Goal: Task Accomplishment & Management: Manage account settings

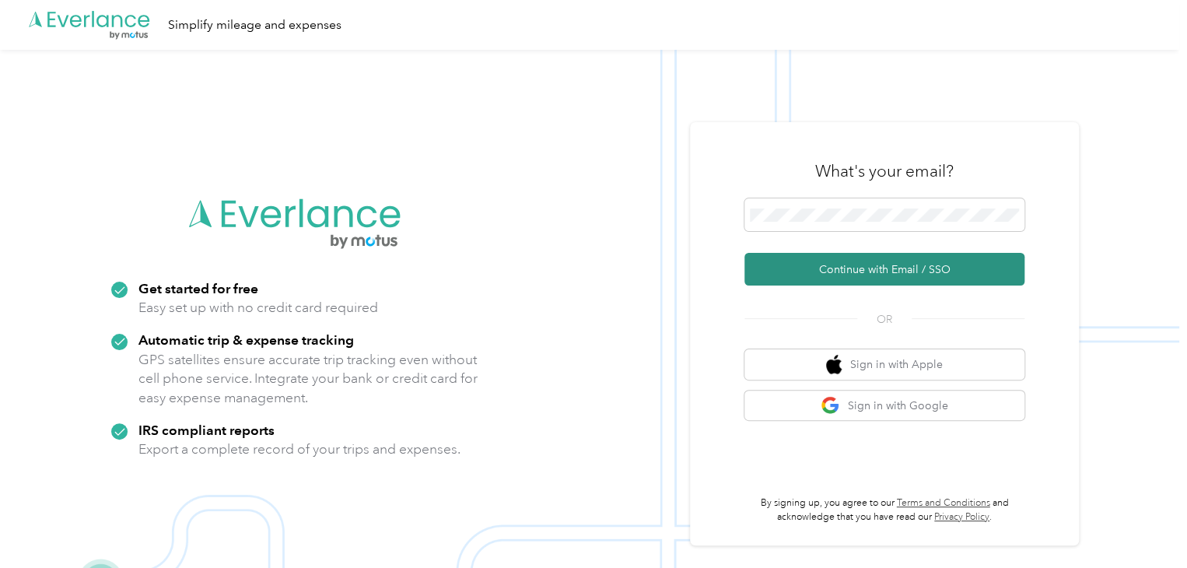
click at [881, 274] on button "Continue with Email / SSO" at bounding box center [884, 269] width 280 height 33
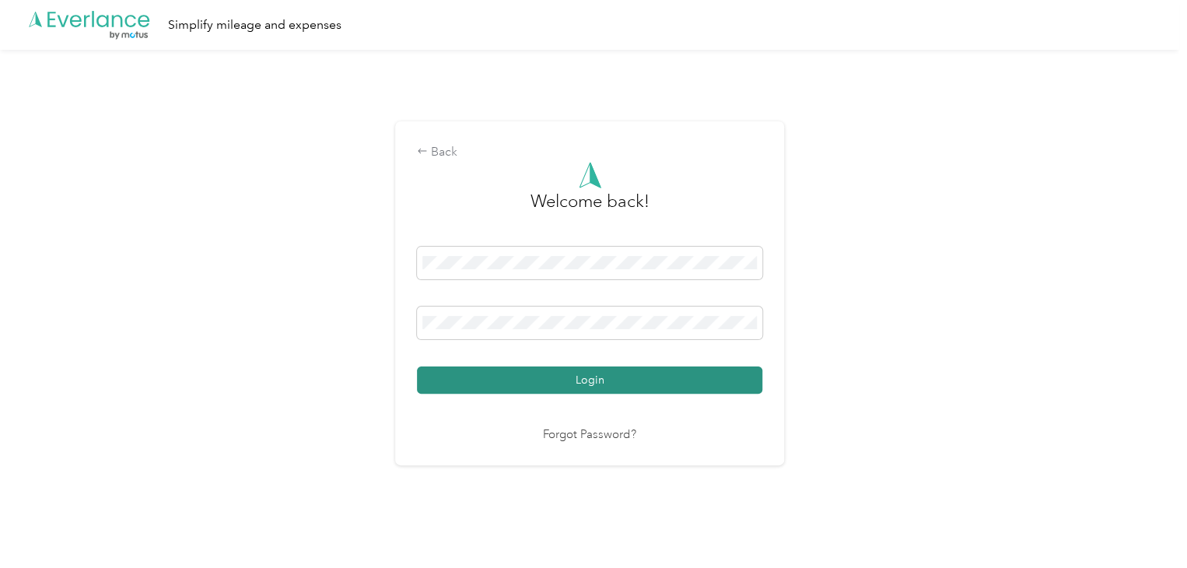
click at [505, 373] on button "Login" at bounding box center [589, 379] width 345 height 27
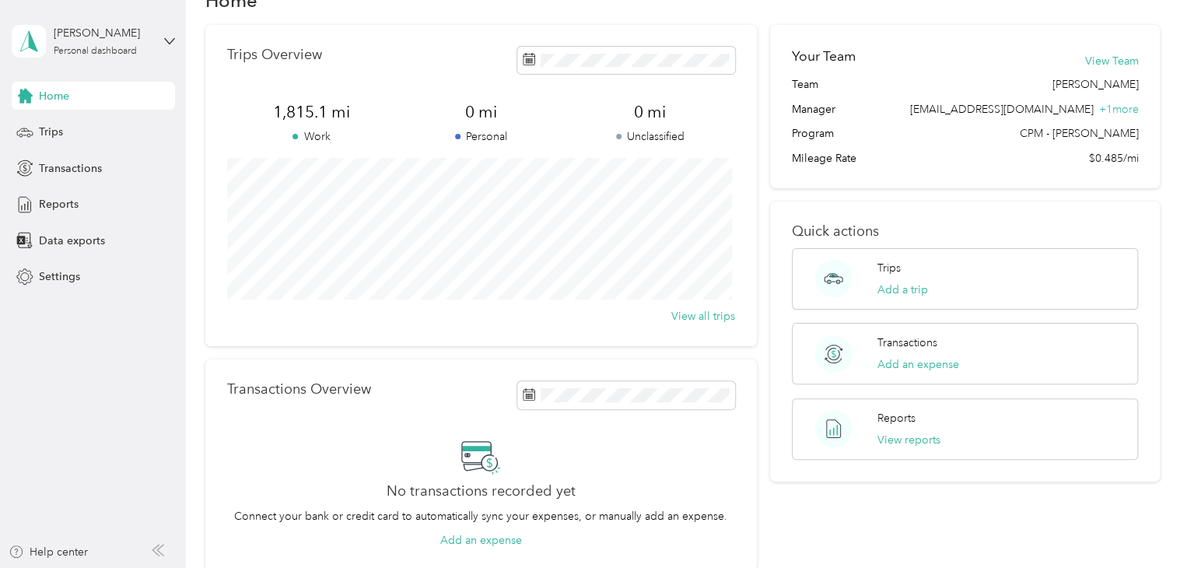
scroll to position [78, 0]
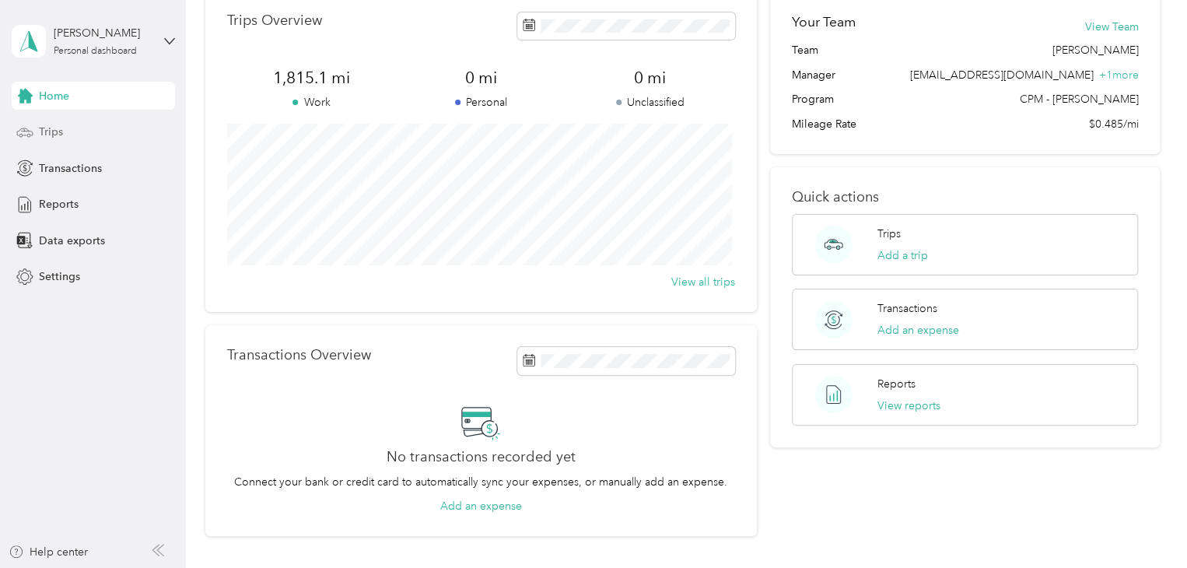
click at [81, 139] on div "Trips" at bounding box center [93, 132] width 163 height 28
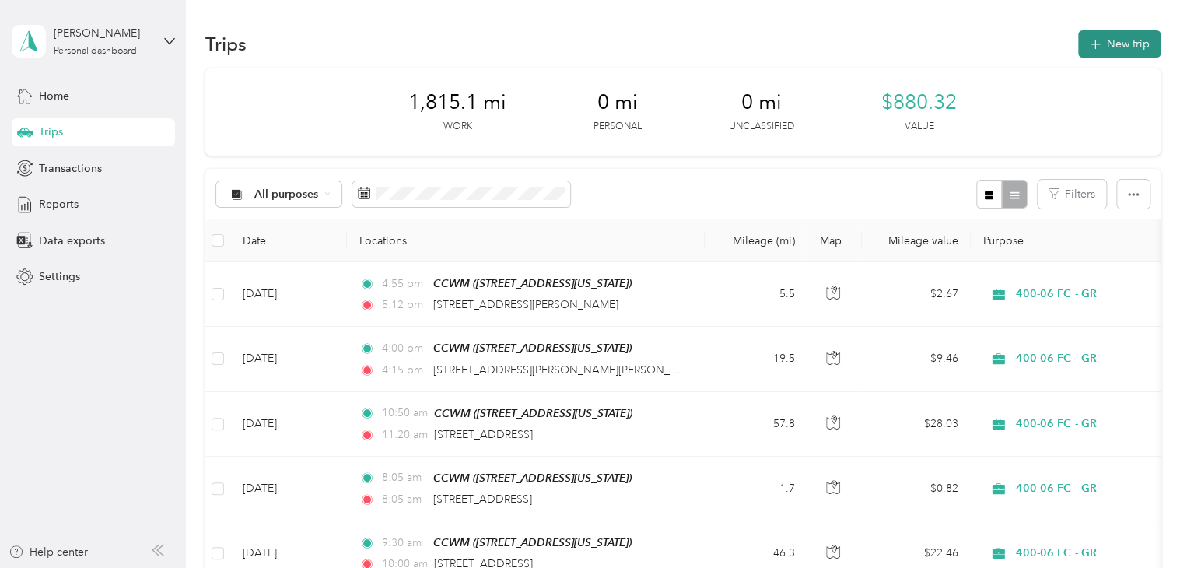
click at [1123, 47] on button "New trip" at bounding box center [1119, 43] width 82 height 27
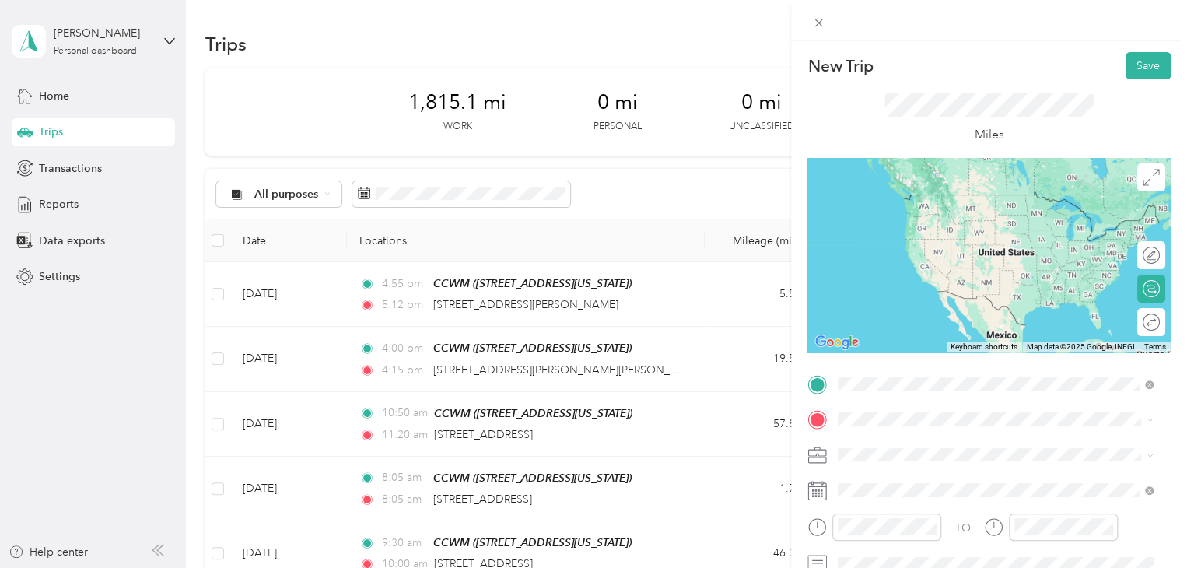
click at [918, 221] on div "CCWM 40 Jefferson Avenue Southeast, Grand Rapids, 49503, Grand Rapids, Michigan…" at bounding box center [945, 209] width 156 height 33
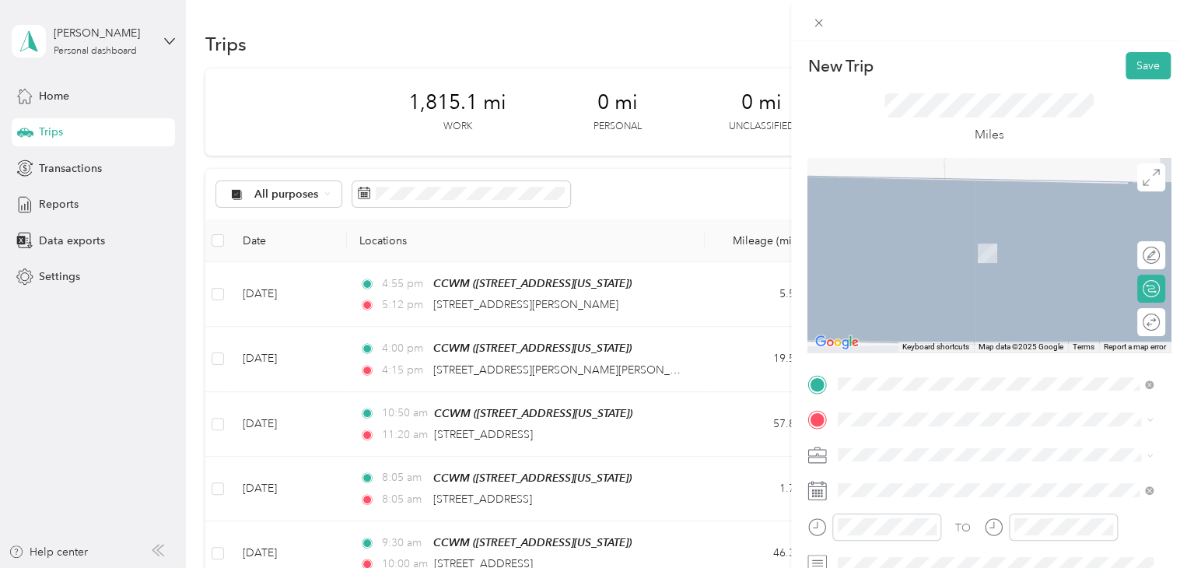
click at [1000, 226] on span "555 7th Street Northwest Grand Rapids, Michigan 49504, United States" at bounding box center [945, 229] width 156 height 14
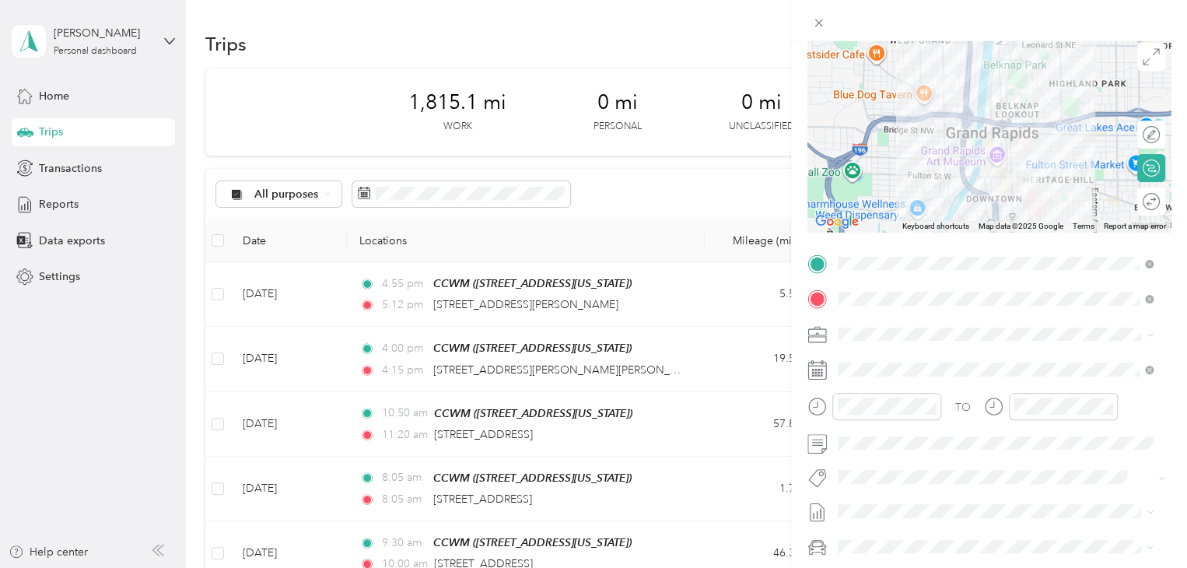
scroll to position [156, 0]
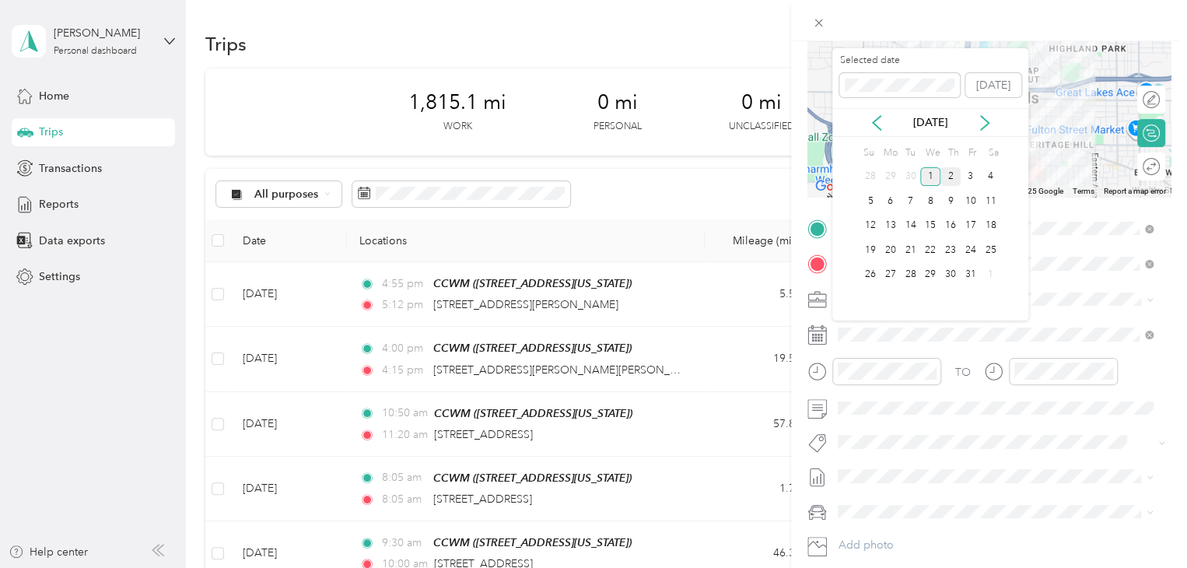
click at [953, 174] on div "2" at bounding box center [950, 176] width 20 height 19
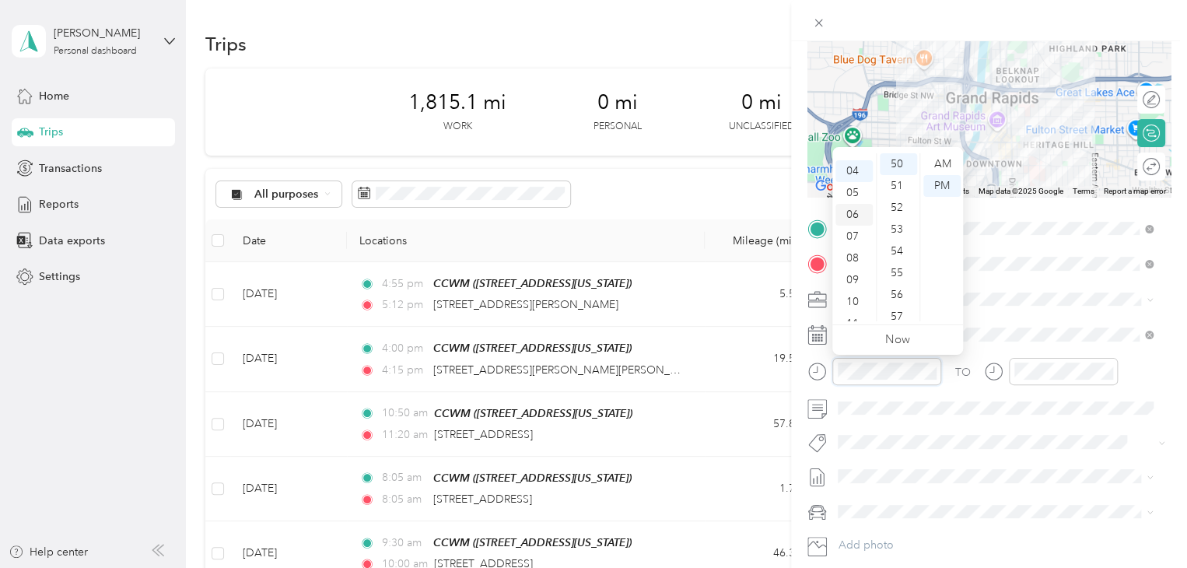
scroll to position [93, 0]
click at [859, 247] on div "08" at bounding box center [853, 245] width 37 height 22
drag, startPoint x: 904, startPoint y: 194, endPoint x: 924, endPoint y: 183, distance: 23.0
click at [903, 193] on div "30" at bounding box center [898, 195] width 37 height 22
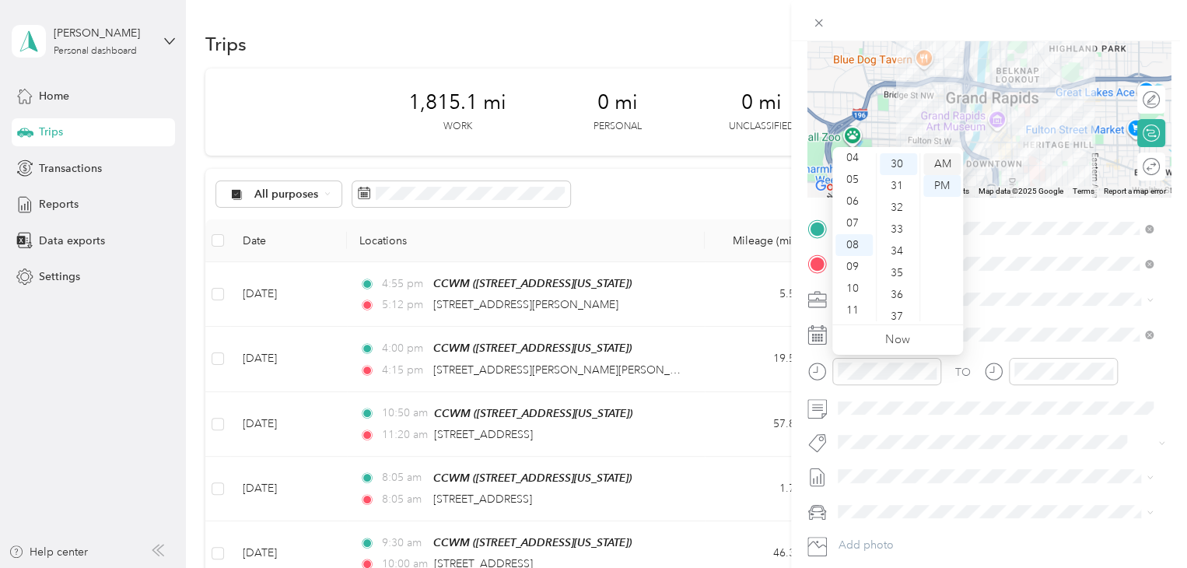
click at [947, 171] on div "AM" at bounding box center [941, 164] width 37 height 22
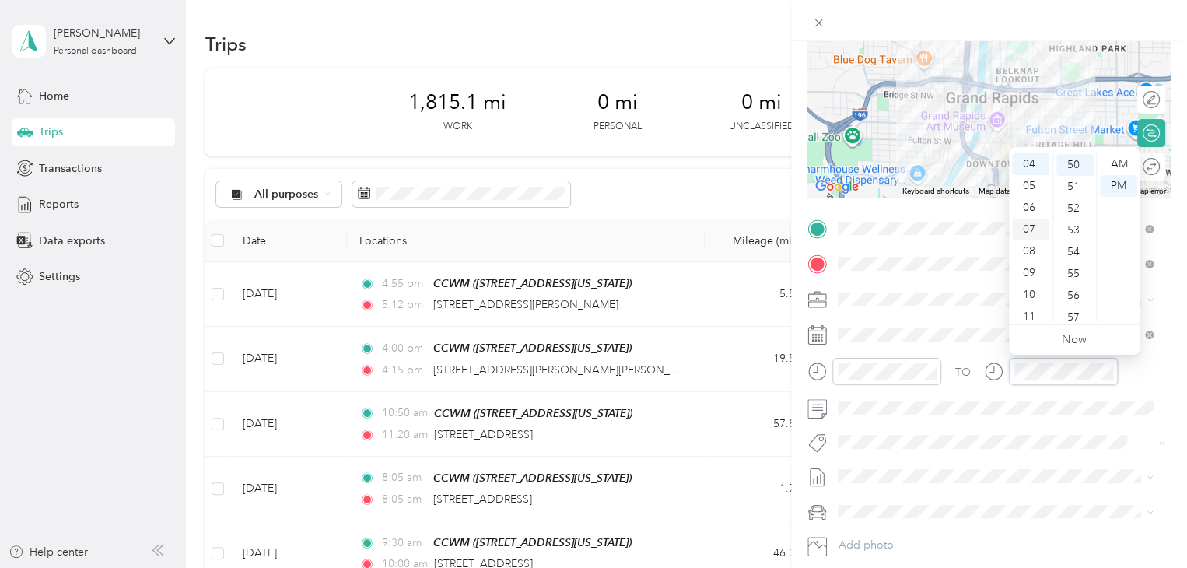
scroll to position [1089, 0]
click at [1025, 244] on div "08" at bounding box center [1030, 251] width 37 height 22
click at [1070, 172] on div "40" at bounding box center [1074, 180] width 37 height 22
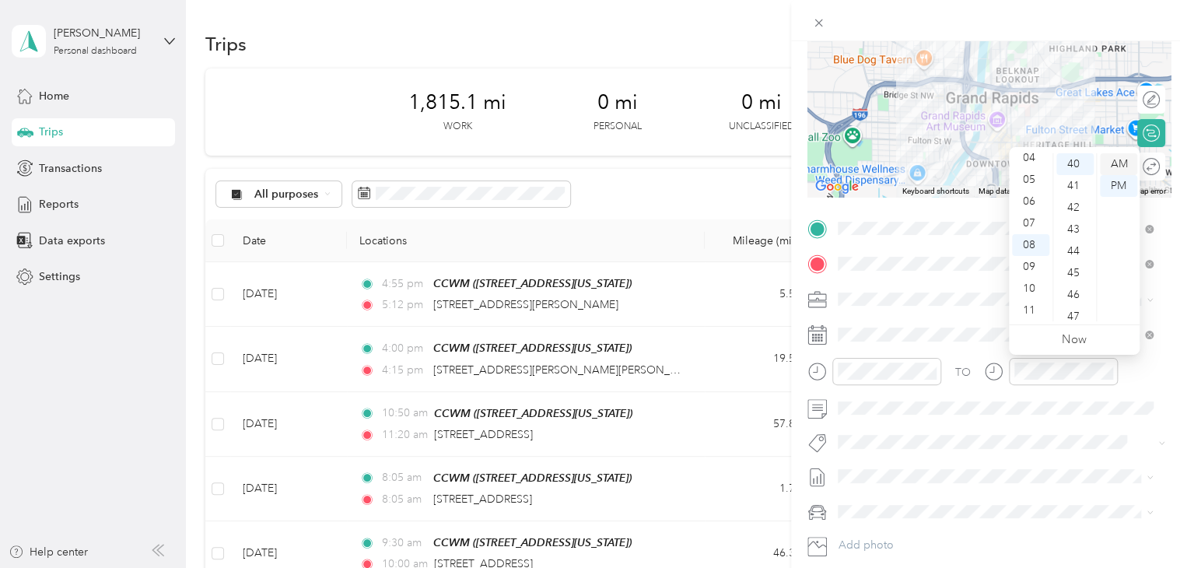
click at [1124, 161] on div "AM" at bounding box center [1118, 164] width 37 height 22
click at [1138, 163] on div at bounding box center [1143, 167] width 33 height 16
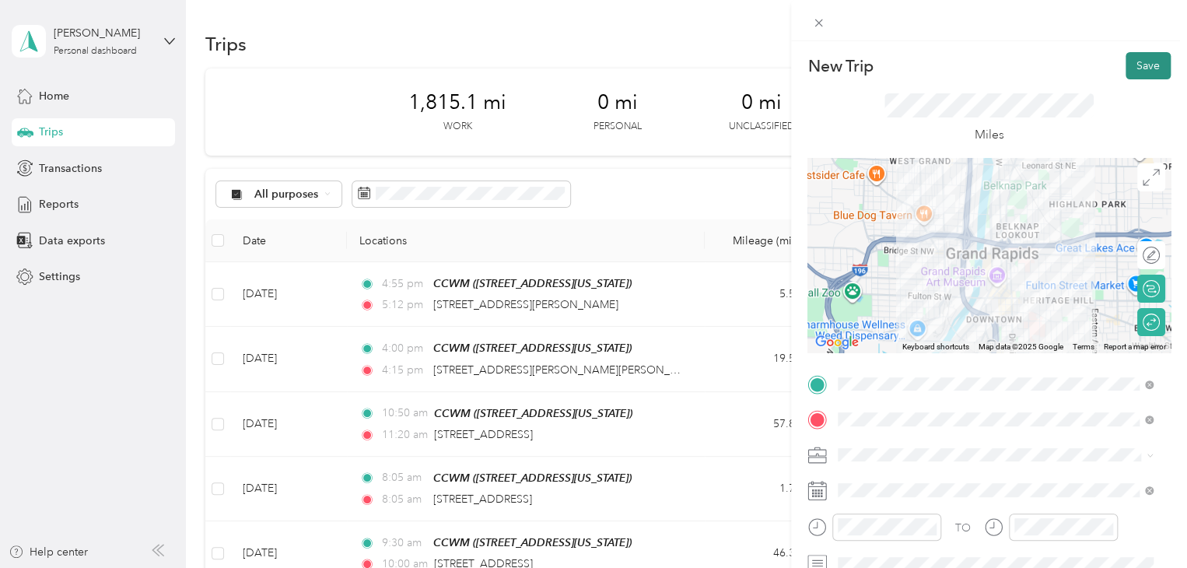
click at [1129, 66] on button "Save" at bounding box center [1147, 65] width 45 height 27
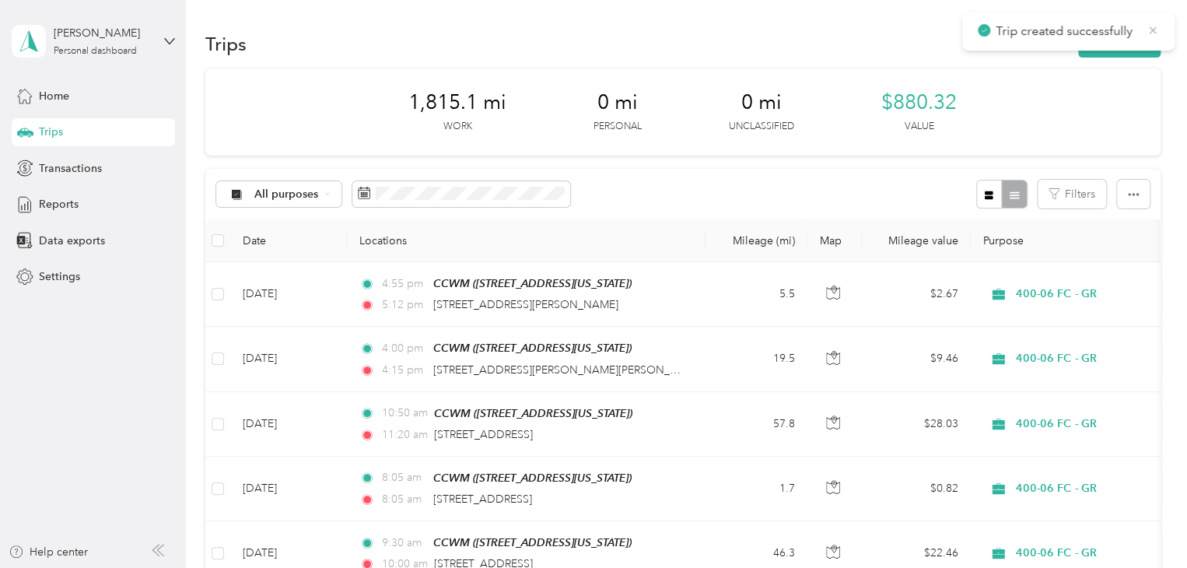
click at [1156, 31] on icon at bounding box center [1152, 30] width 12 height 14
click at [1135, 42] on button "New trip" at bounding box center [1119, 43] width 82 height 27
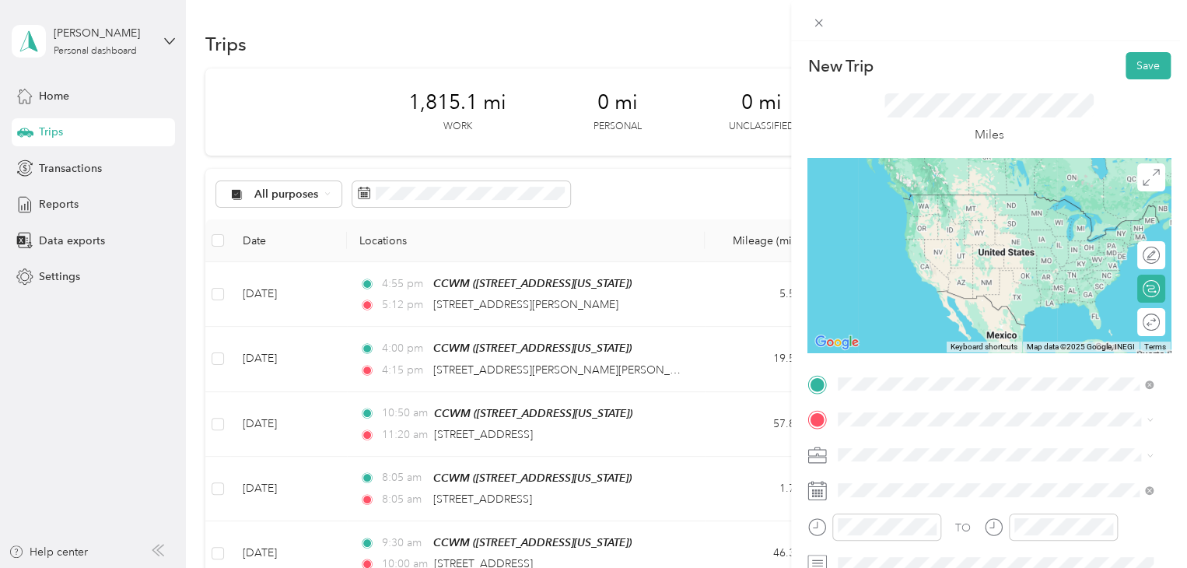
click at [978, 188] on span "555 7th Street Northwest Grand Rapids, Michigan 49504, United States" at bounding box center [945, 194] width 156 height 14
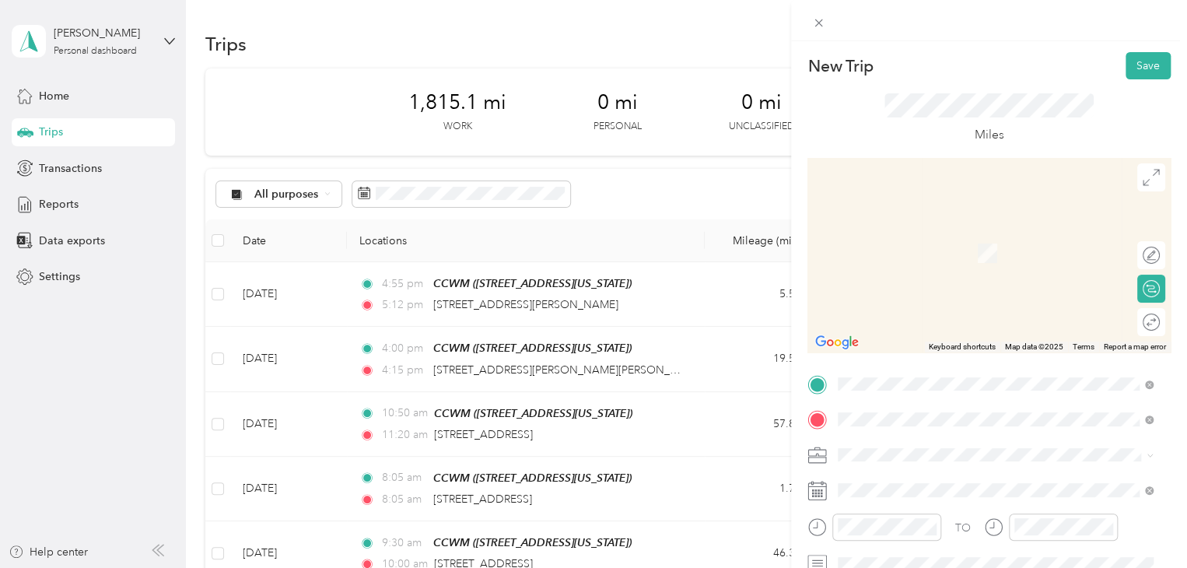
click at [964, 234] on span "1935 Plainfield Avenue Northeast Grand Rapids, Michigan 49505, United States" at bounding box center [945, 230] width 156 height 14
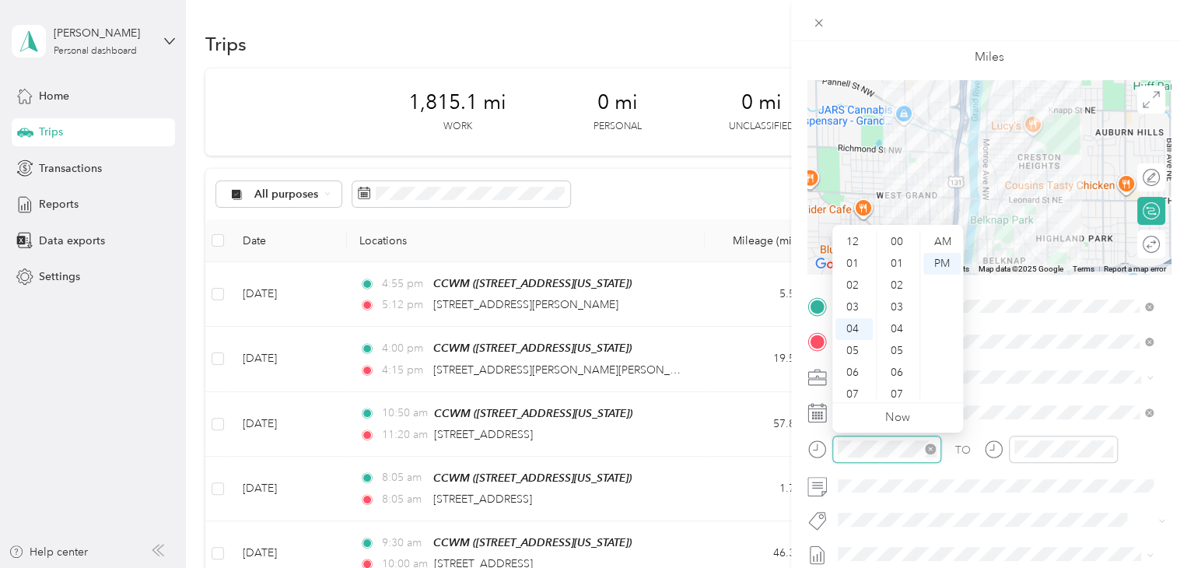
scroll to position [1111, 0]
click at [856, 331] on div "08" at bounding box center [853, 329] width 37 height 22
click at [898, 232] on div "40" at bounding box center [898, 236] width 37 height 22
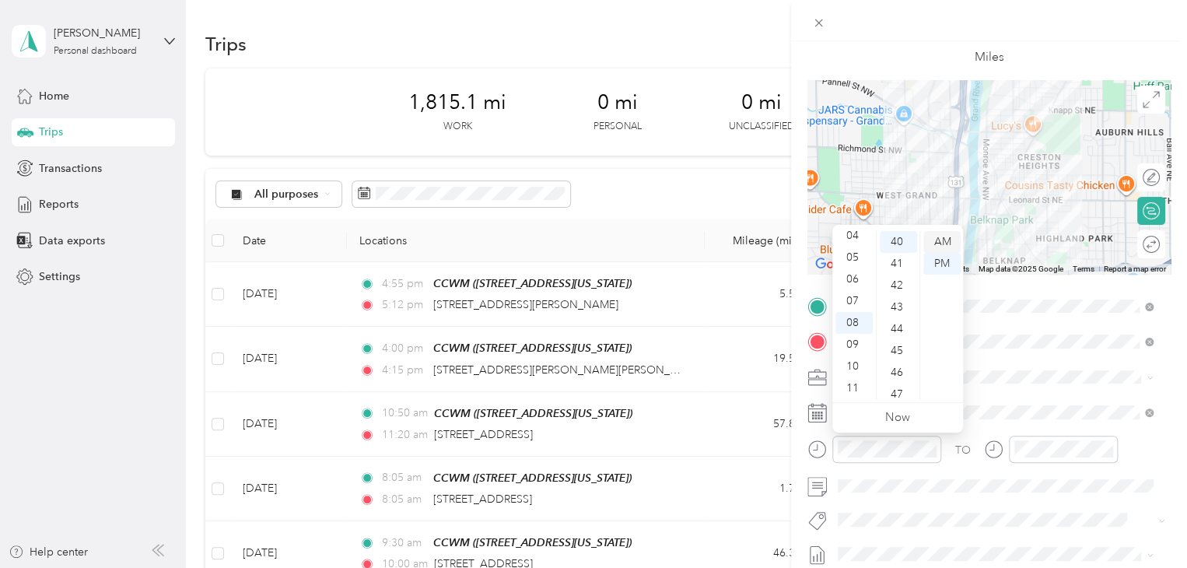
drag, startPoint x: 936, startPoint y: 240, endPoint x: 947, endPoint y: 247, distance: 12.5
click at [936, 240] on div "AM" at bounding box center [941, 242] width 37 height 22
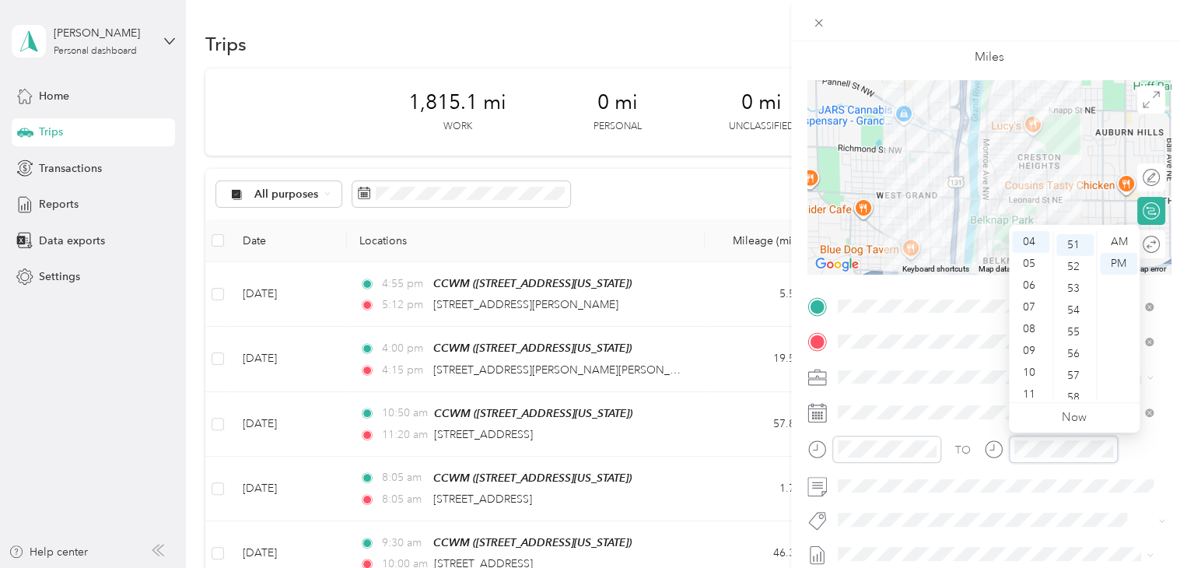
scroll to position [1111, 0]
click at [1033, 324] on div "08" at bounding box center [1030, 329] width 37 height 22
drag, startPoint x: 1076, startPoint y: 299, endPoint x: 1108, endPoint y: 266, distance: 45.1
click at [1076, 297] on div "50" at bounding box center [1074, 298] width 37 height 22
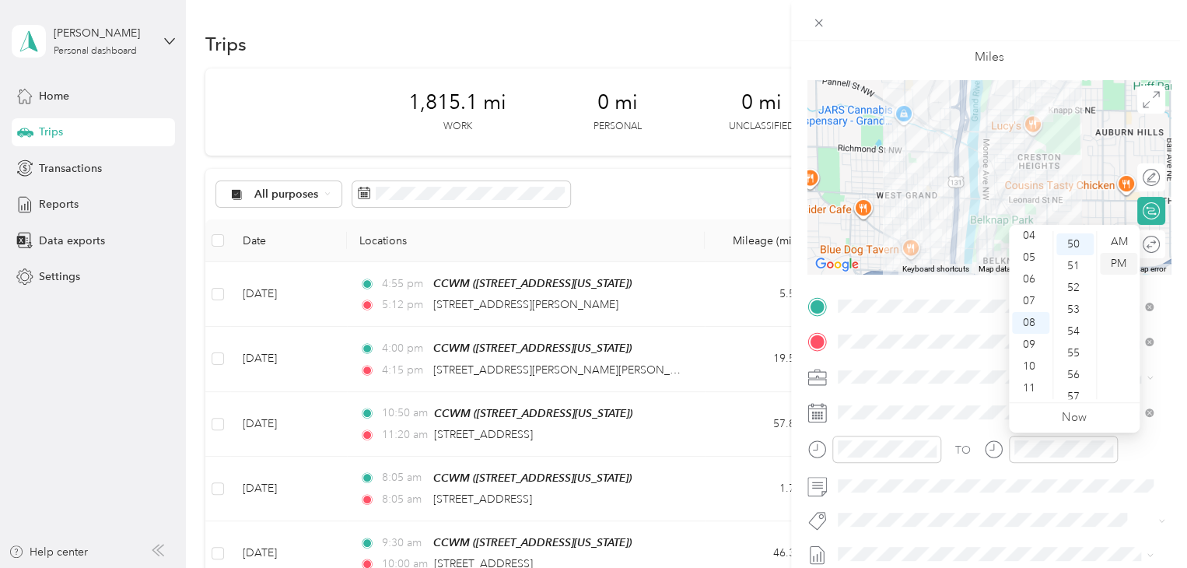
scroll to position [1089, 0]
click at [1122, 240] on div "AM" at bounding box center [1118, 242] width 37 height 22
click at [888, 474] on span at bounding box center [1001, 486] width 338 height 25
click at [1138, 243] on div at bounding box center [1143, 244] width 33 height 16
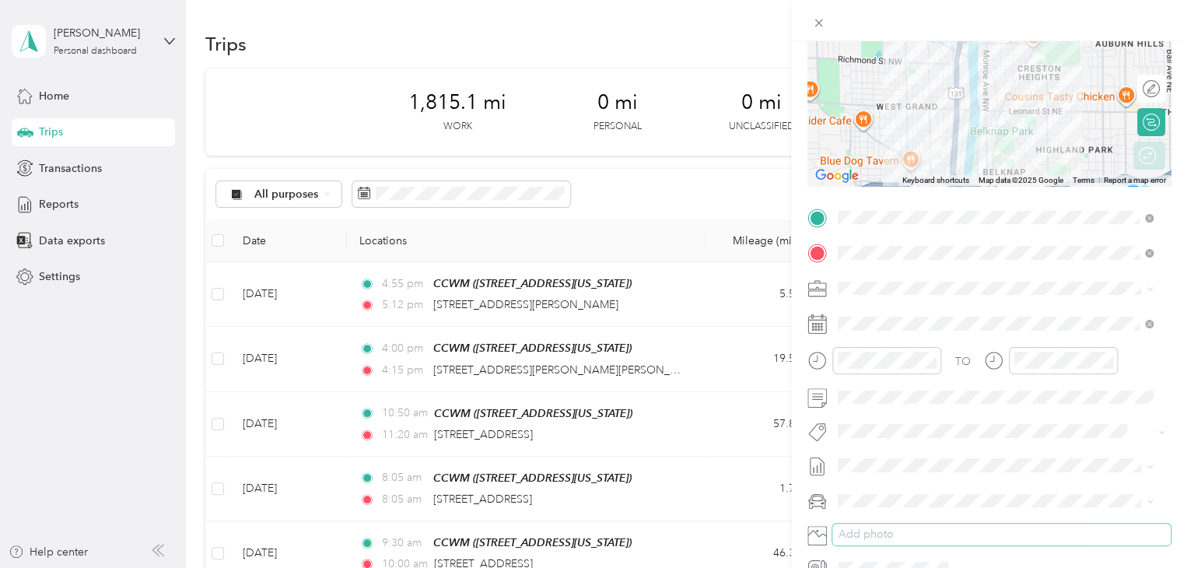
scroll to position [233, 0]
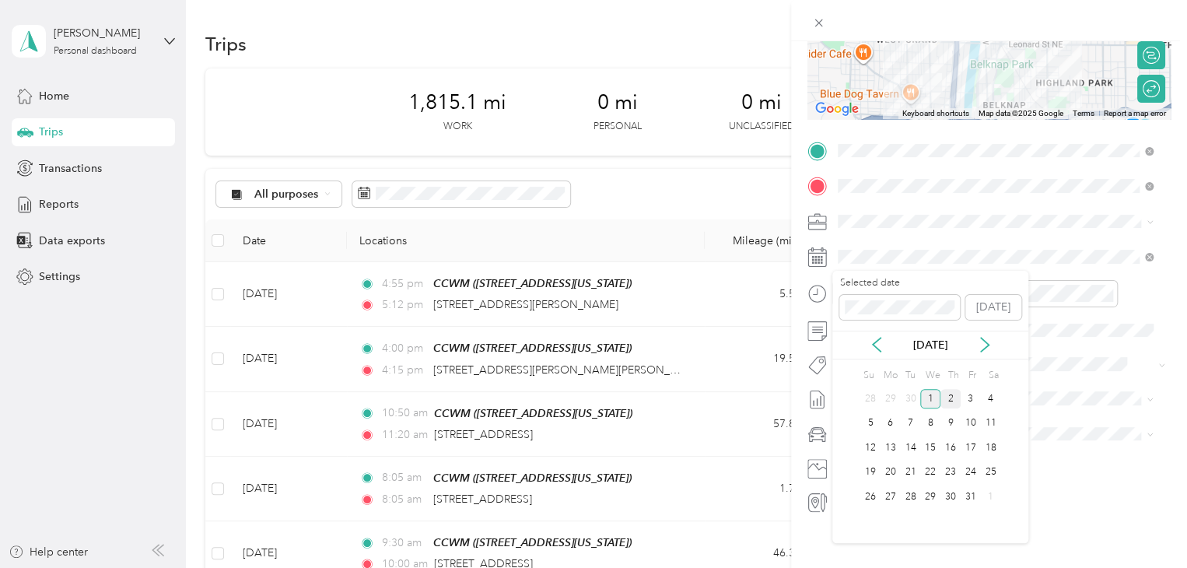
click at [950, 394] on div "2" at bounding box center [950, 398] width 20 height 19
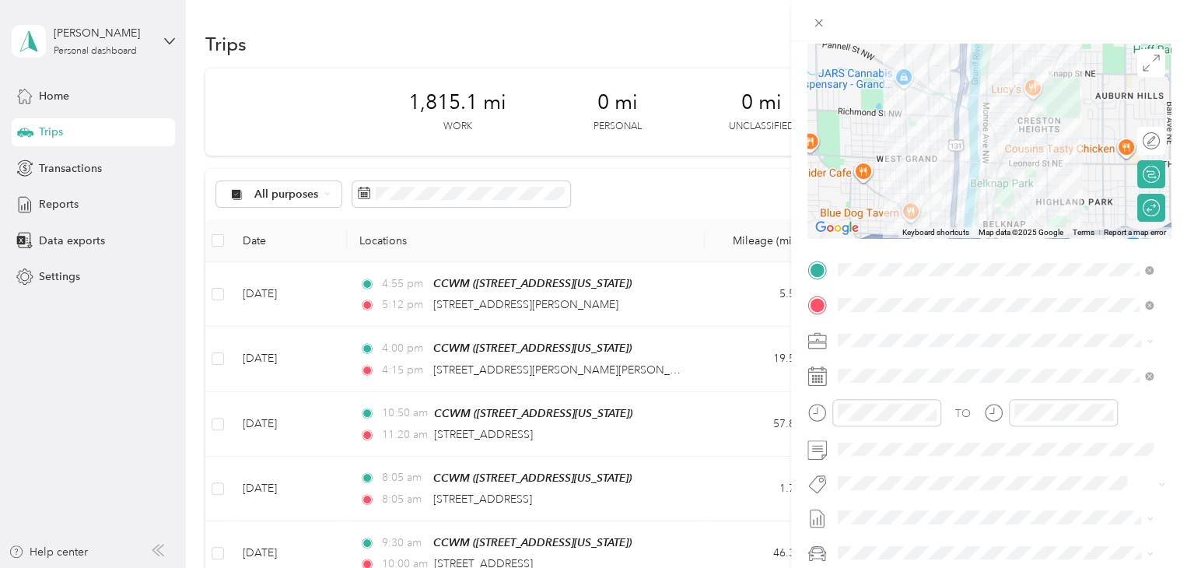
scroll to position [0, 0]
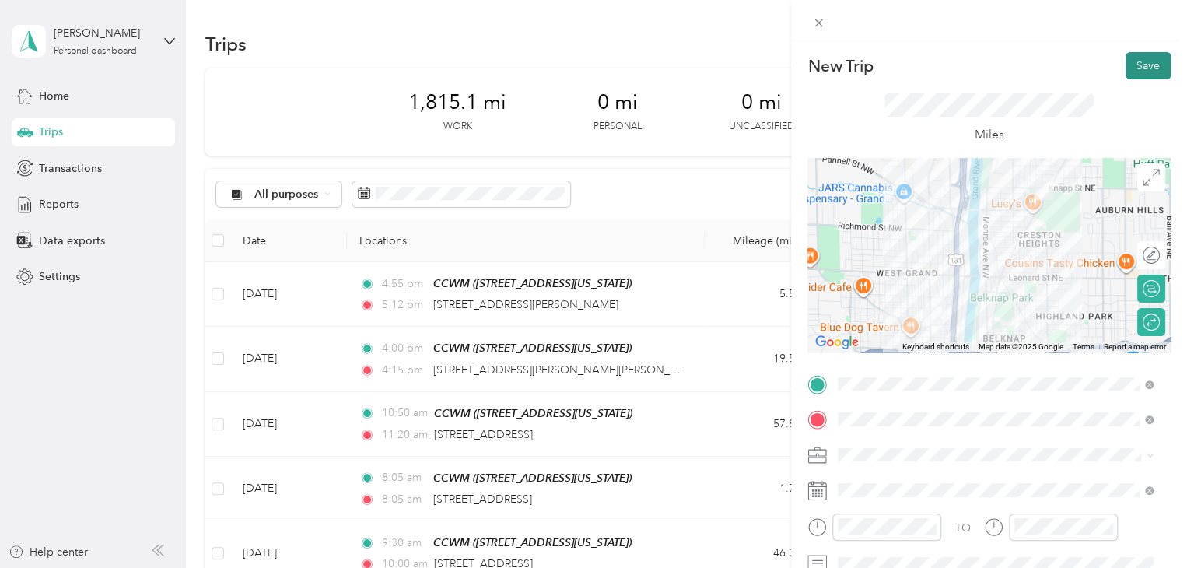
click at [1136, 60] on button "Save" at bounding box center [1147, 65] width 45 height 27
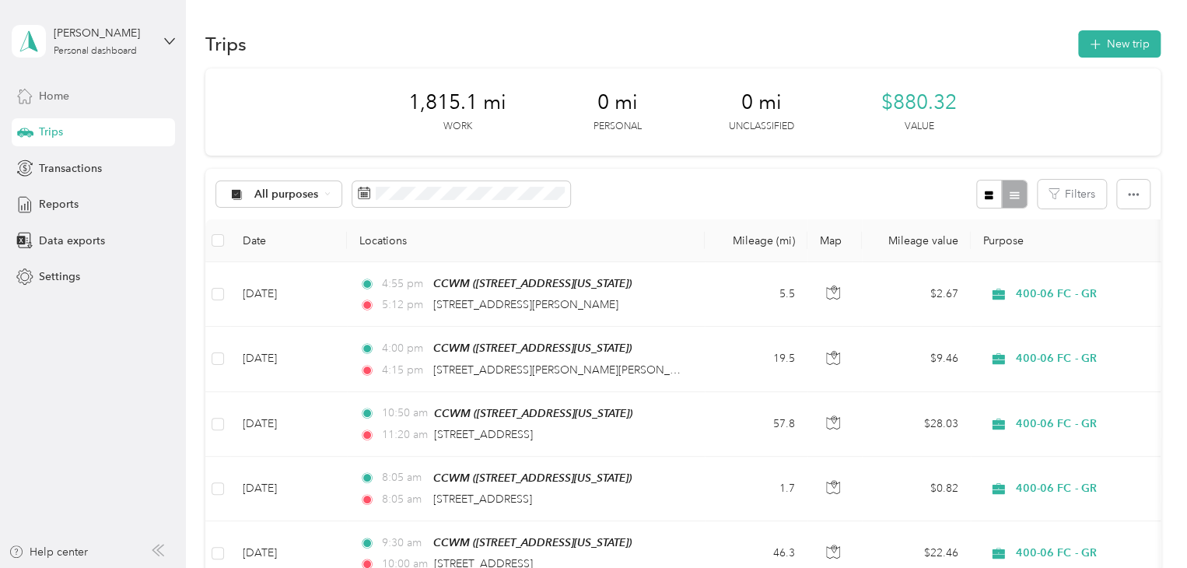
click at [62, 82] on div "Home" at bounding box center [93, 96] width 163 height 28
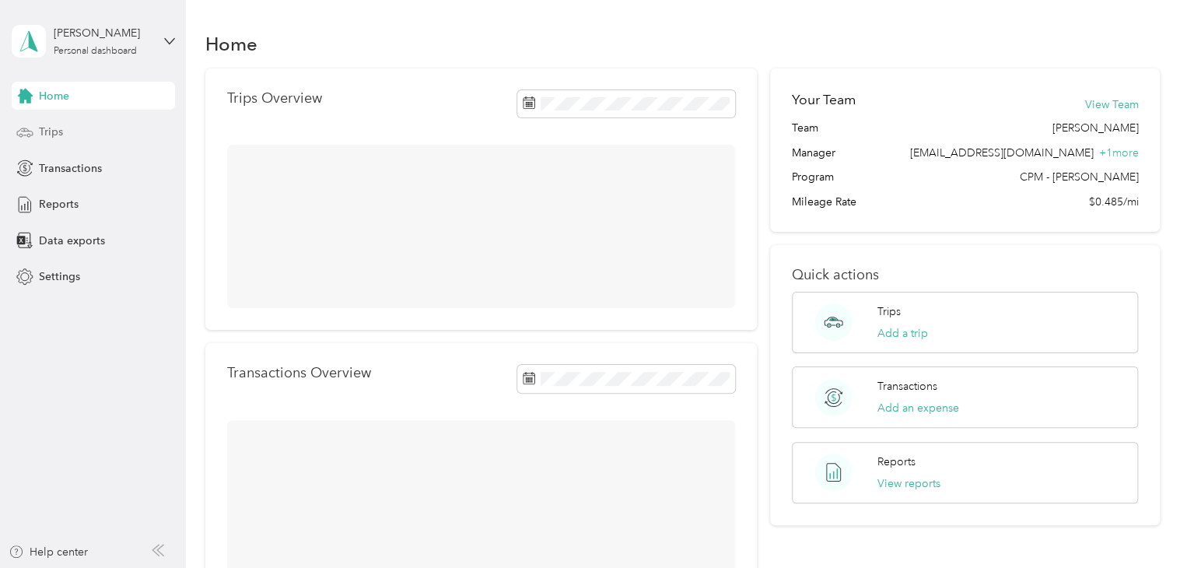
click at [66, 124] on div "Trips" at bounding box center [93, 132] width 163 height 28
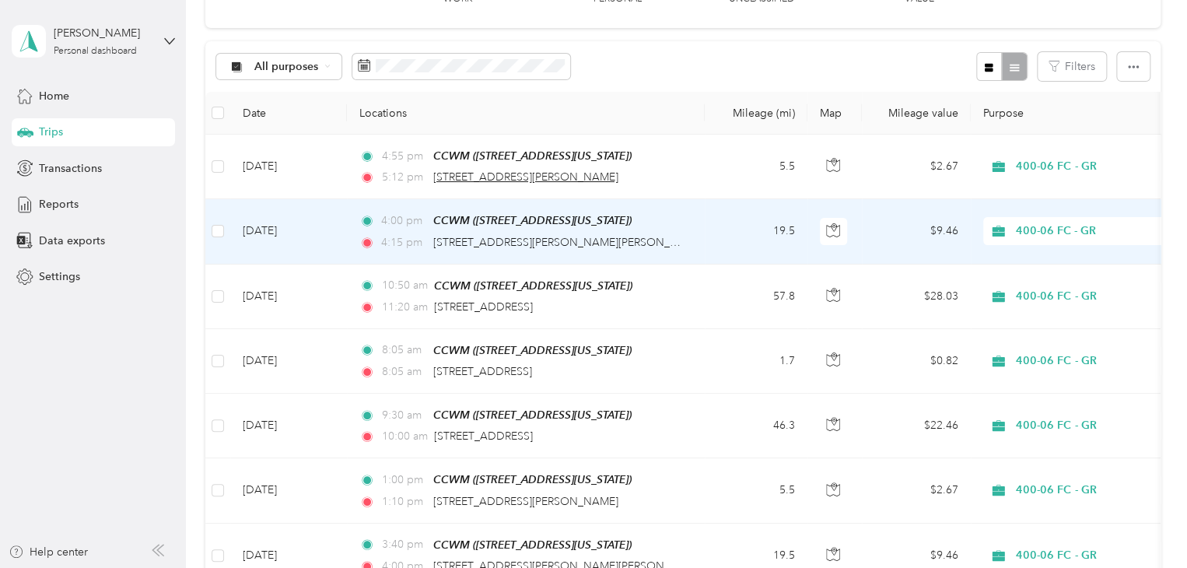
scroll to position [78, 0]
